Goal: Information Seeking & Learning: Learn about a topic

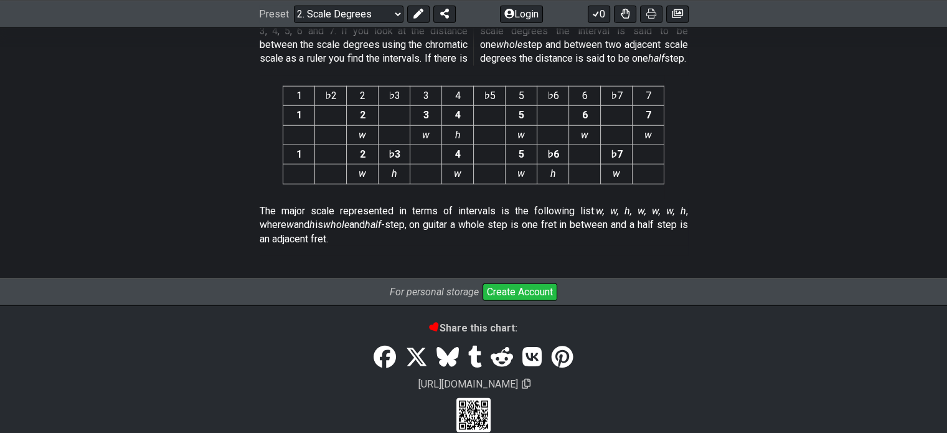
scroll to position [3371, 0]
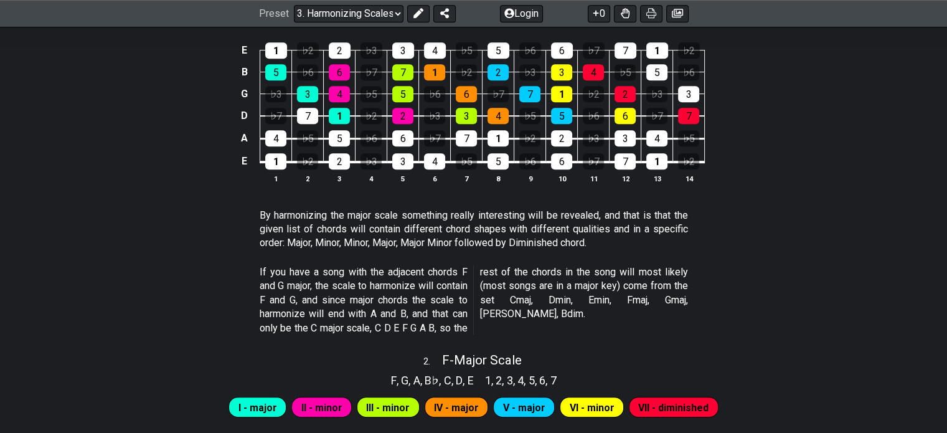
scroll to position [560, 0]
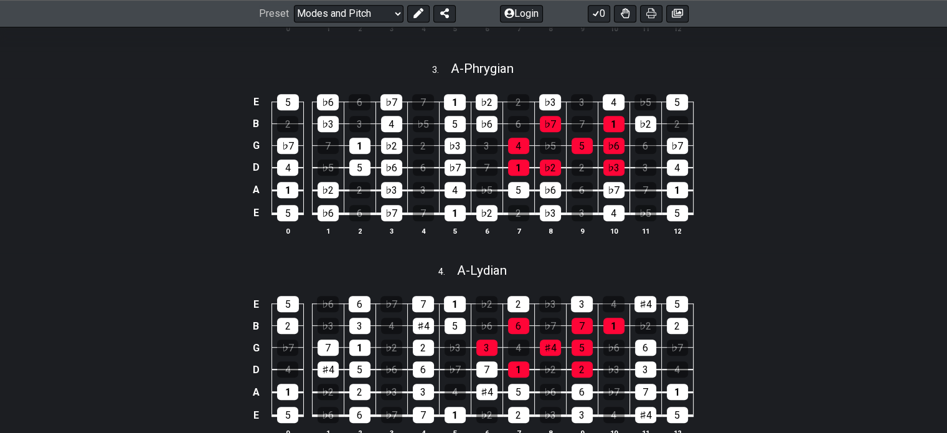
scroll to position [687, 0]
